Goal: Task Accomplishment & Management: Manage account settings

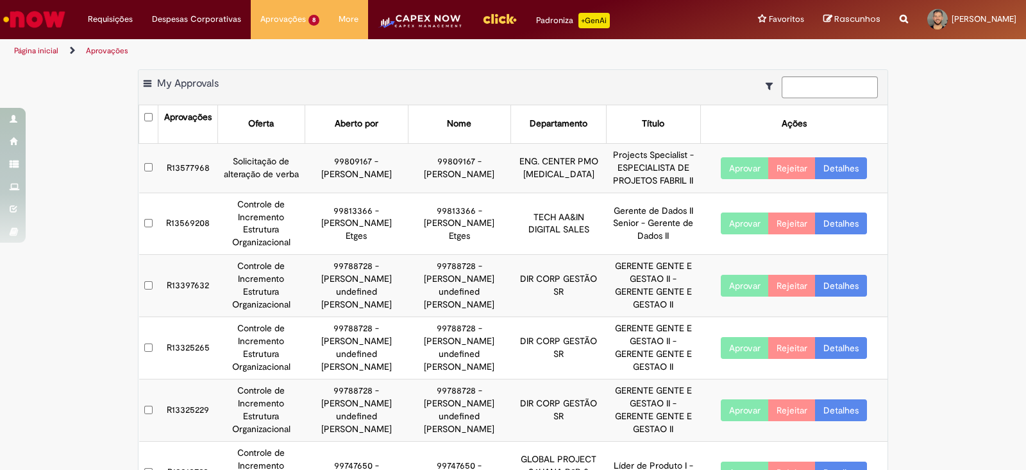
click at [202, 158] on td "R13577968" at bounding box center [187, 167] width 59 height 49
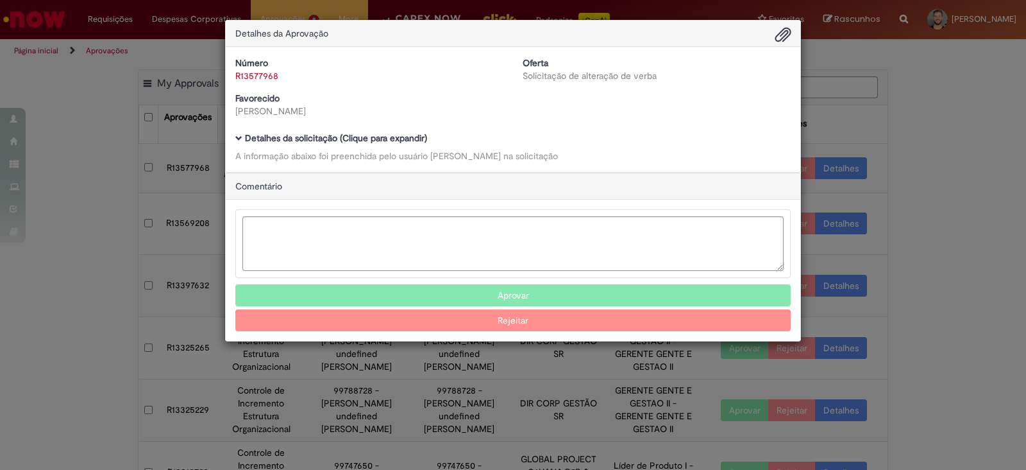
click at [239, 130] on div "Número R13577968 Oferta Solicitação de alteração de verba Favorecido [PERSON_NA…" at bounding box center [513, 109] width 575 height 125
click at [239, 136] on span "Ambev Approval Modal" at bounding box center [238, 138] width 7 height 7
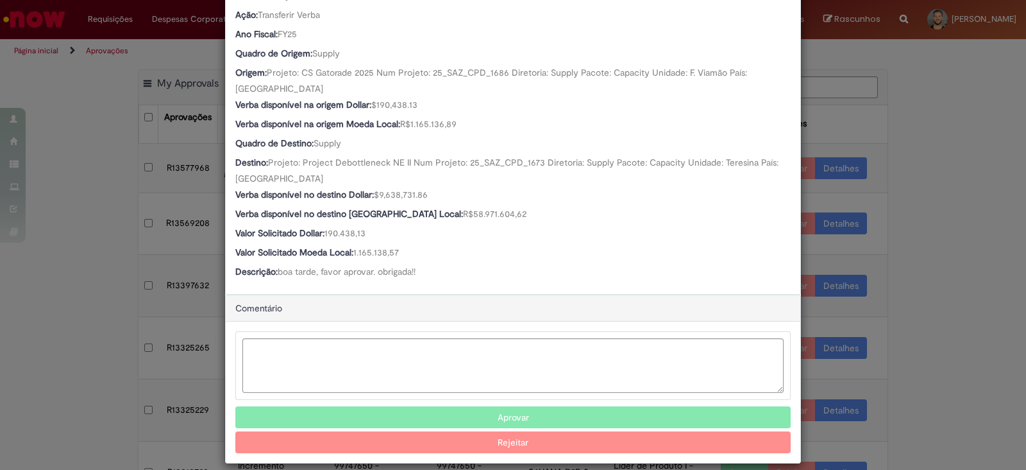
click at [505, 406] on button "Aprovar" at bounding box center [512, 417] width 555 height 22
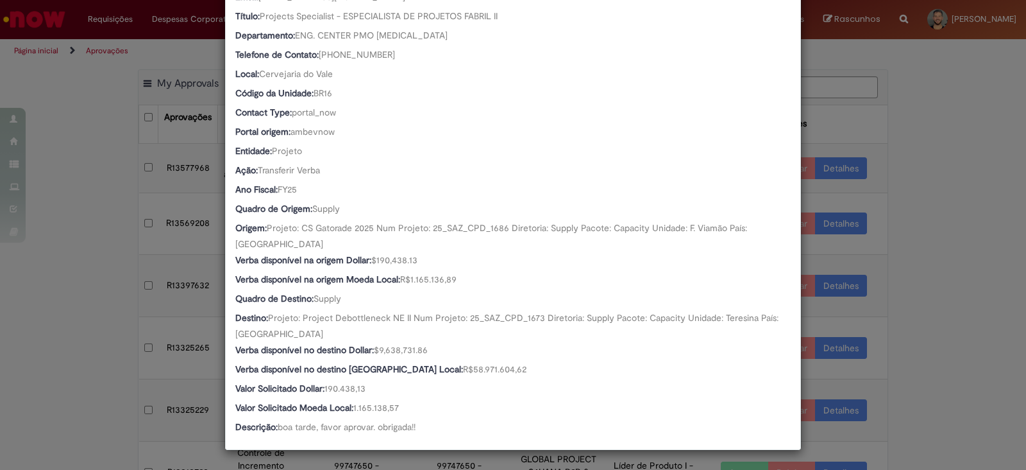
scroll to position [262, 0]
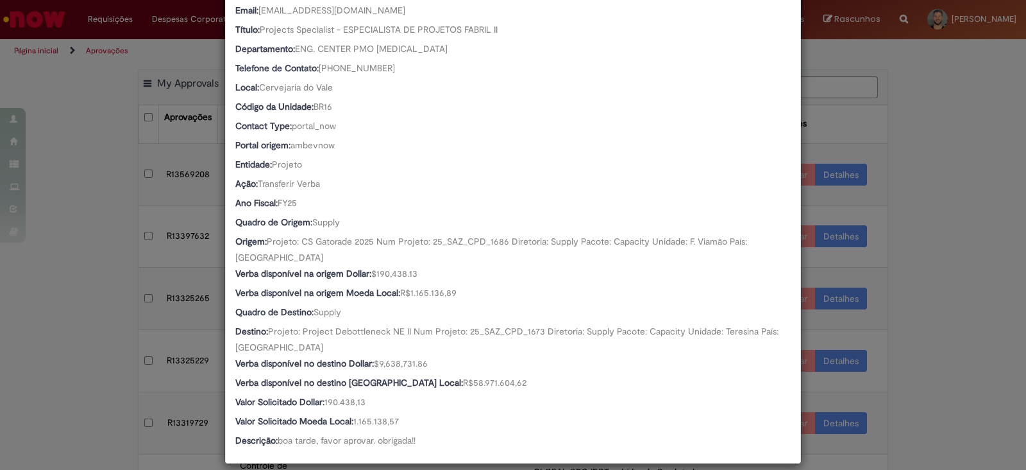
click at [940, 269] on div "Detalhes da Aprovação Número R13577968 Oferta Solicitação de alteração de verba…" at bounding box center [513, 235] width 1026 height 470
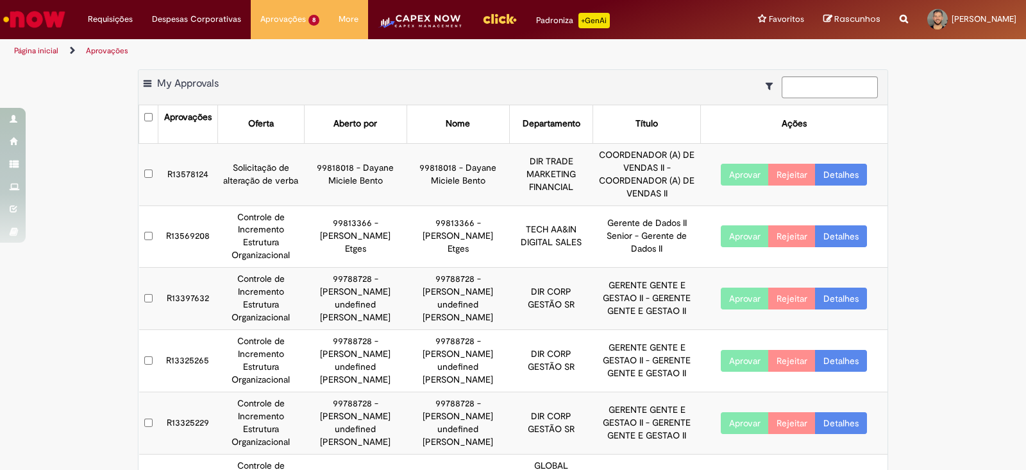
click at [746, 169] on button "Aprovar" at bounding box center [745, 175] width 48 height 22
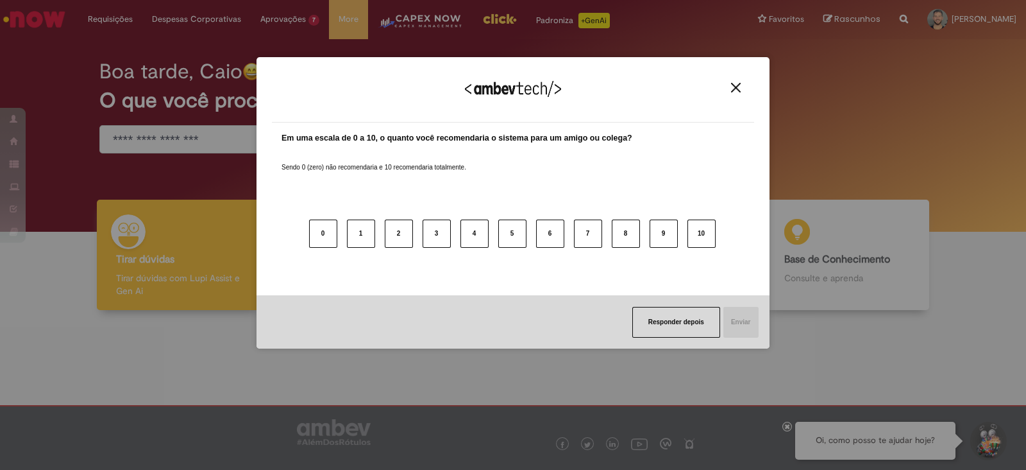
click at [741, 90] on button "Close" at bounding box center [735, 87] width 17 height 11
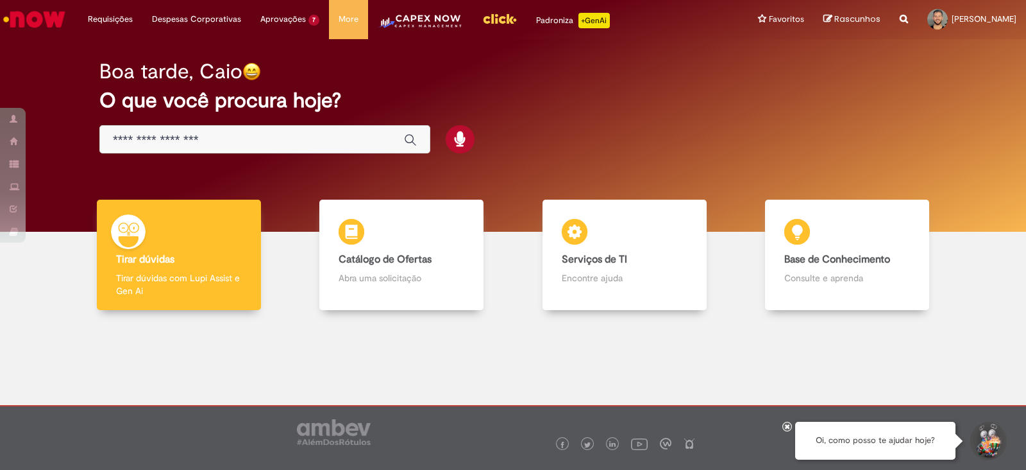
click at [414, 17] on img "Menu Cabeçalho" at bounding box center [420, 26] width 85 height 26
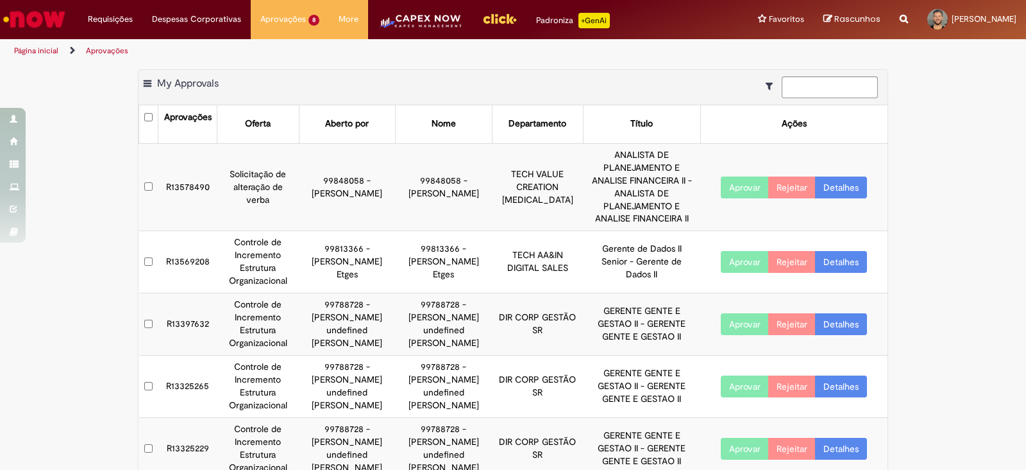
click at [167, 167] on td "R13578490" at bounding box center [187, 187] width 59 height 88
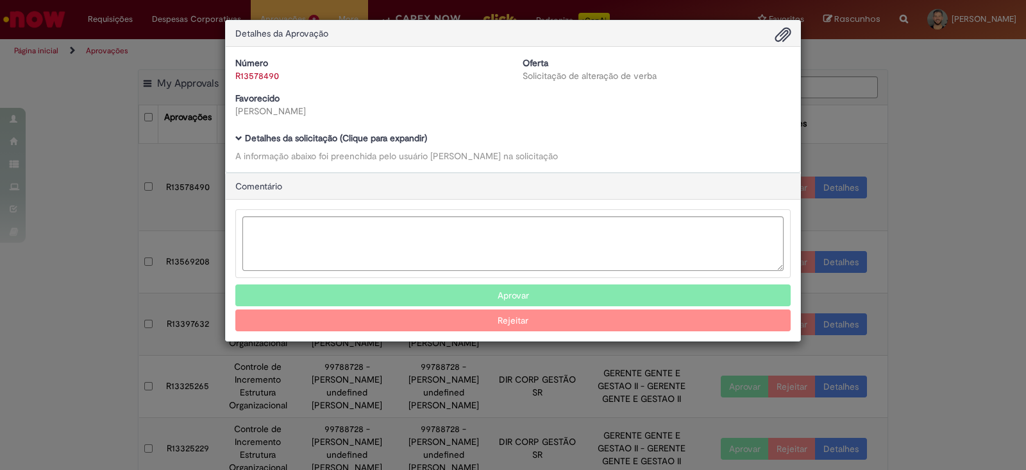
click at [237, 133] on div "Número R13578490 Oferta Solicitação de alteração de verba Favorecido Isabelle L…" at bounding box center [513, 109] width 575 height 125
click at [238, 135] on span "Ambev Approval Modal" at bounding box center [238, 138] width 7 height 7
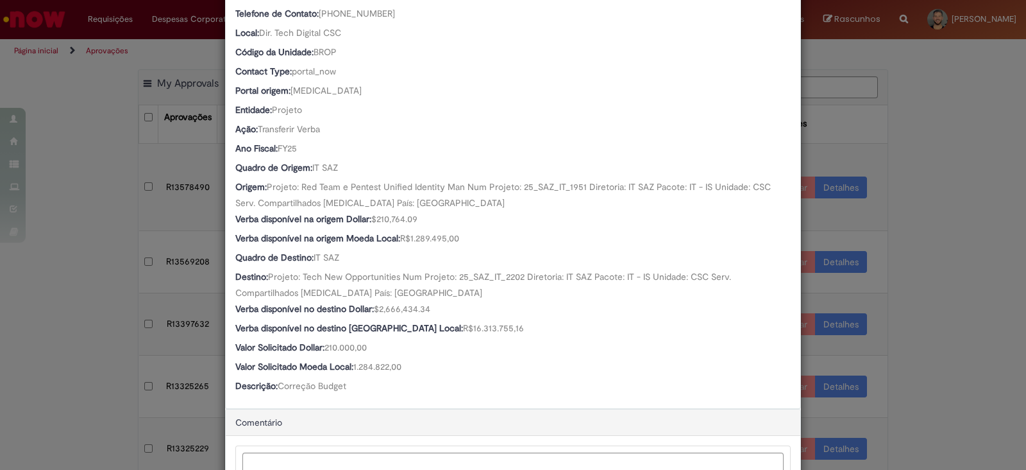
scroll to position [443, 0]
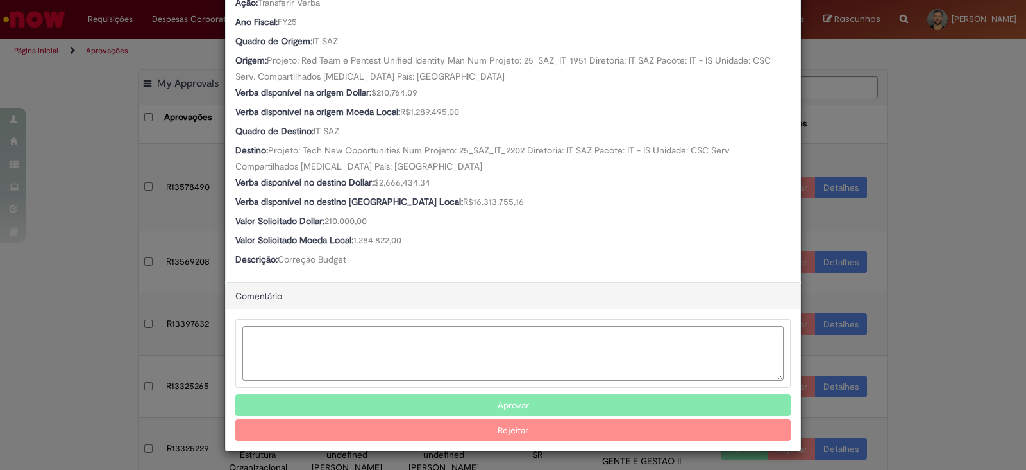
click at [518, 405] on button "Aprovar" at bounding box center [512, 405] width 555 height 22
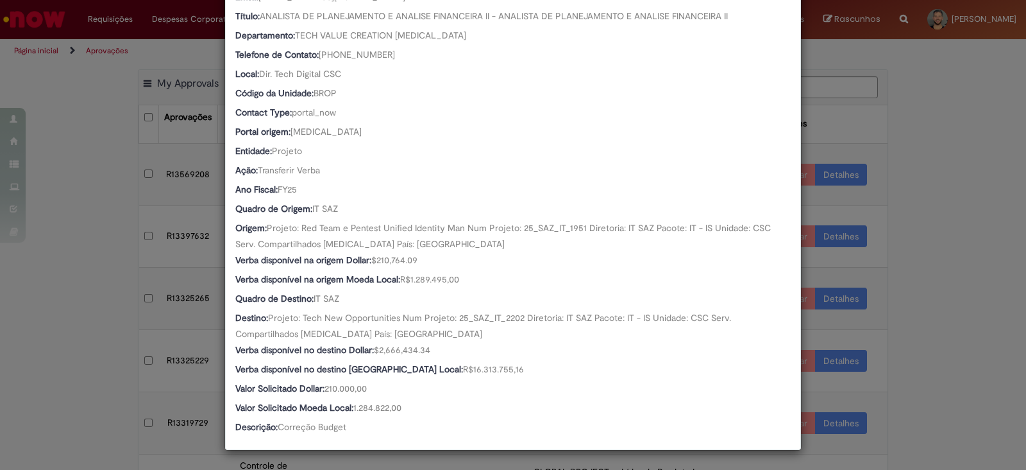
click at [983, 293] on div "Detalhes da Aprovação Número R13578490 Oferta Solicitação de alteração de verba…" at bounding box center [513, 235] width 1026 height 470
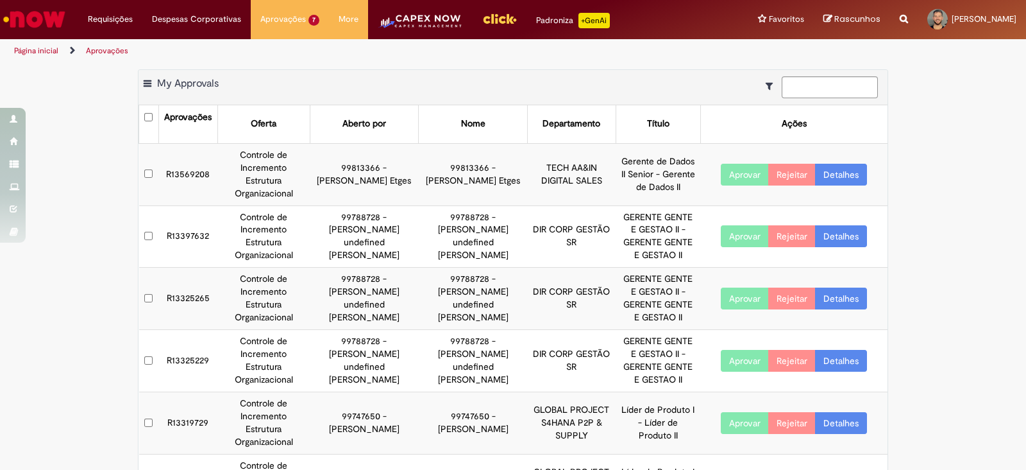
drag, startPoint x: 956, startPoint y: 162, endPoint x: 981, endPoint y: 43, distance: 121.1
click at [960, 160] on div "Exportar como PDF Exportar como Excel Exportar como CSV My Approvals Aprovações…" at bounding box center [513, 347] width 1026 height 557
